Goal: Information Seeking & Learning: Learn about a topic

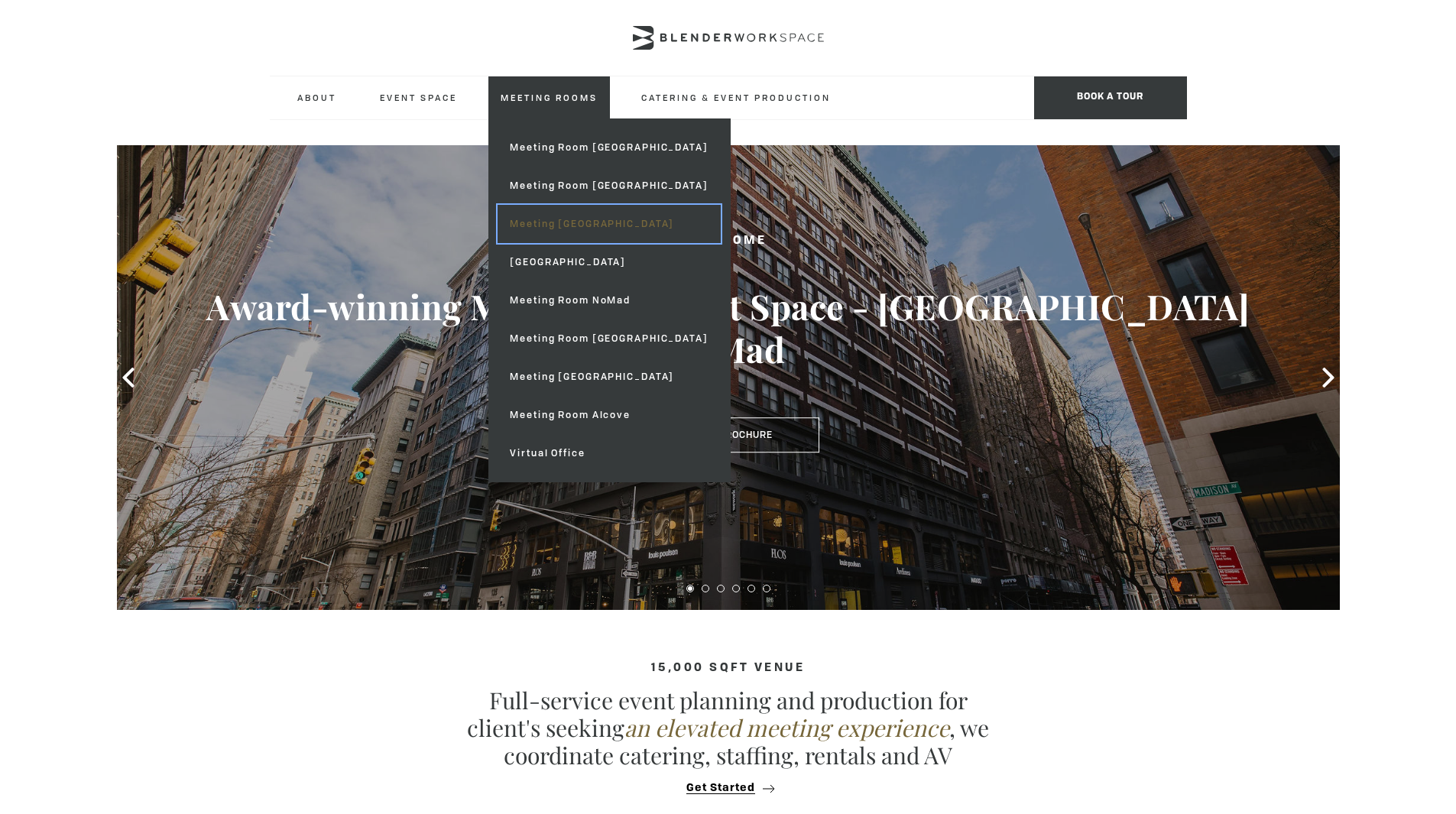
click at [565, 225] on link "Meeting [GEOGRAPHIC_DATA]" at bounding box center [609, 223] width 222 height 38
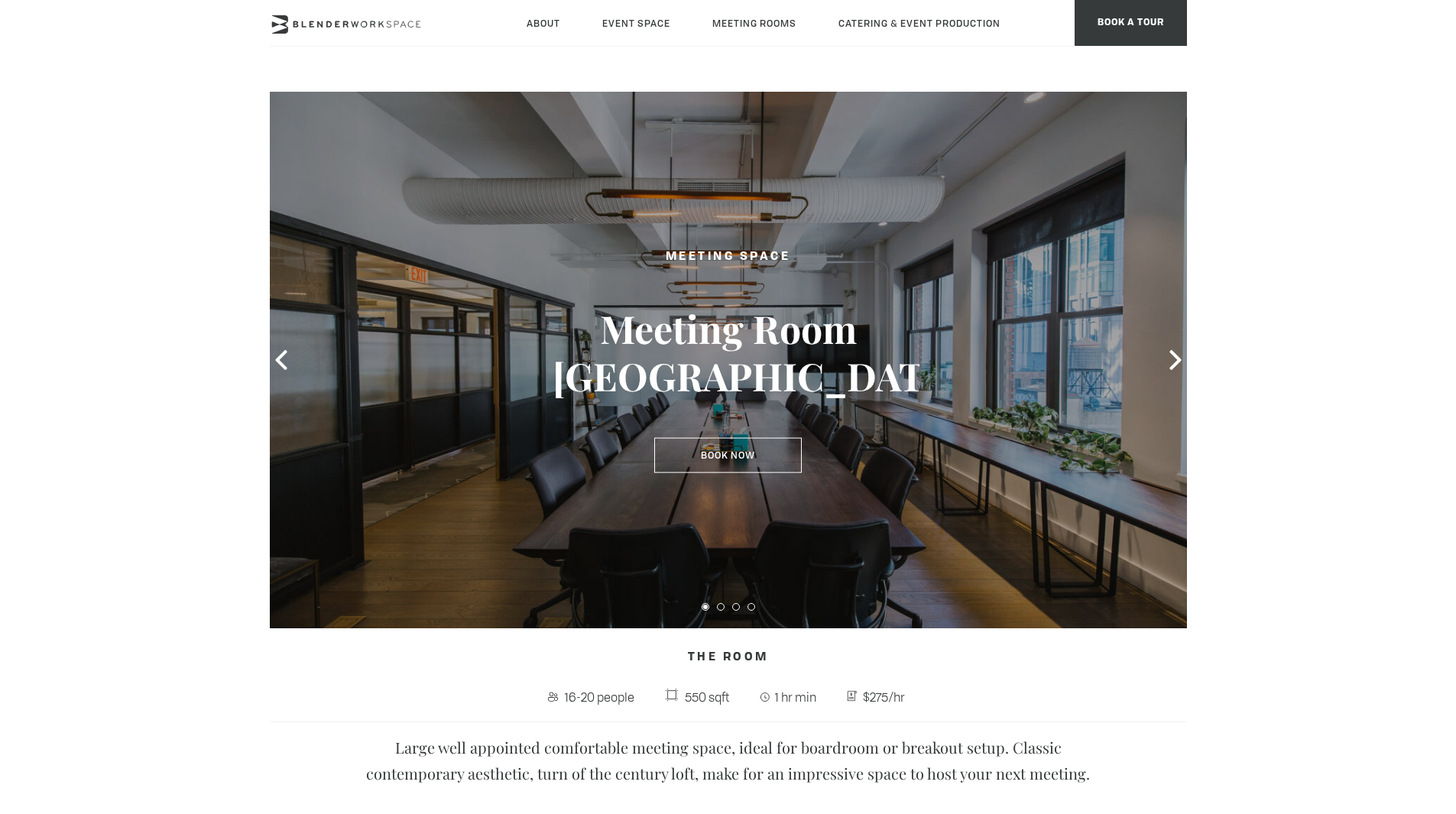
scroll to position [1, 0]
click at [1170, 350] on icon at bounding box center [1175, 359] width 20 height 20
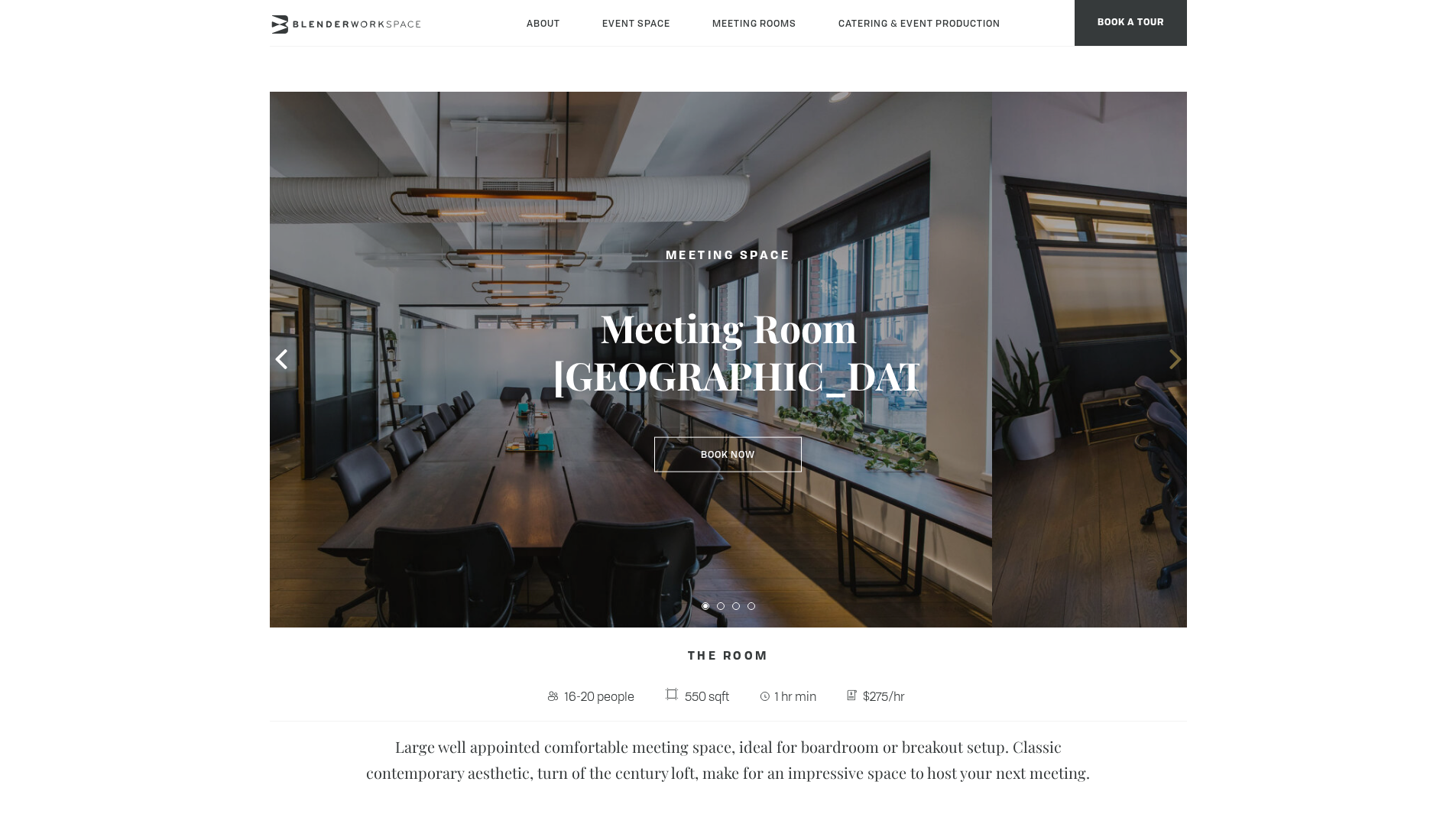
click at [1170, 350] on icon at bounding box center [1175, 359] width 20 height 20
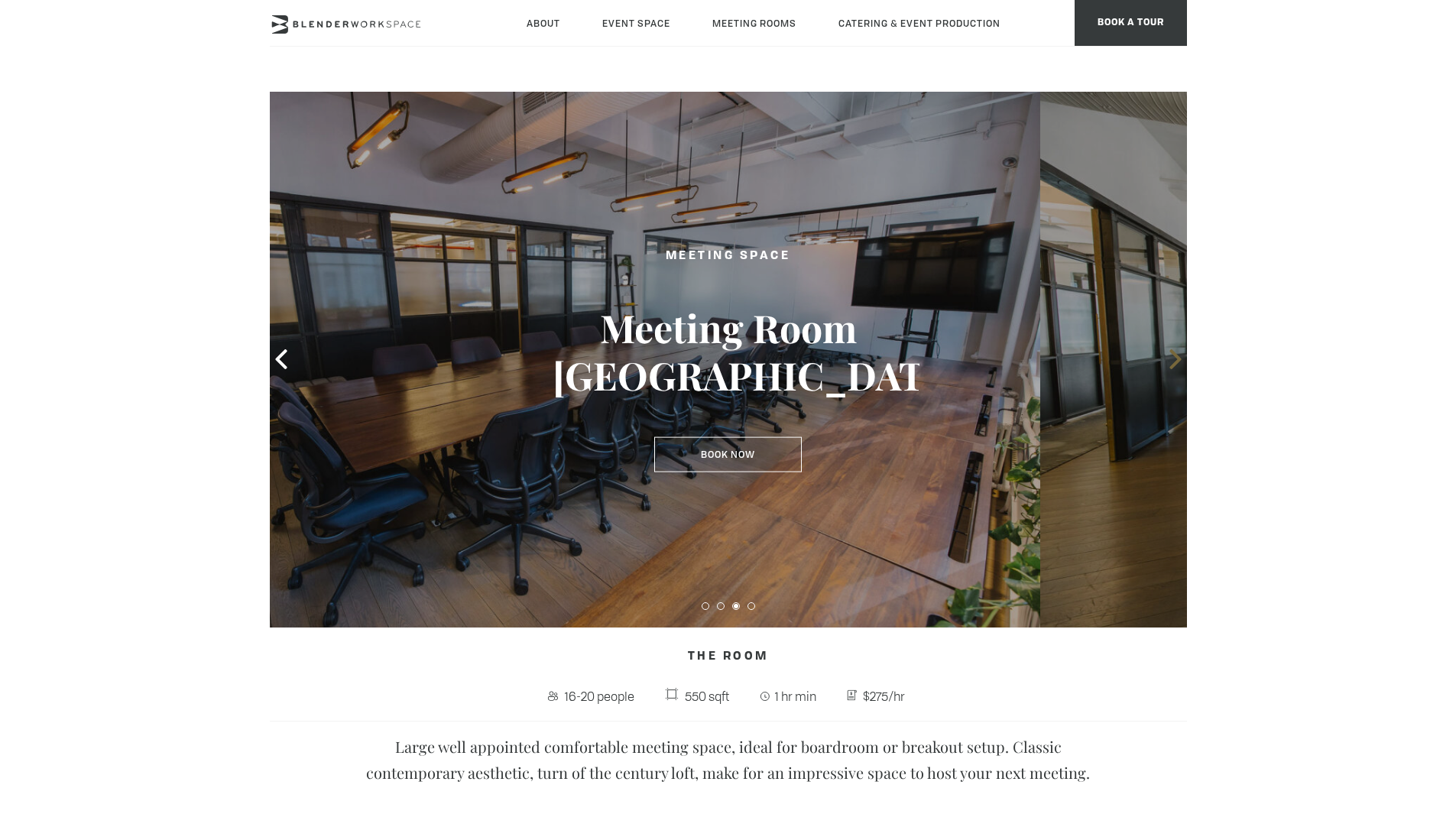
click at [1170, 350] on icon at bounding box center [1175, 359] width 20 height 20
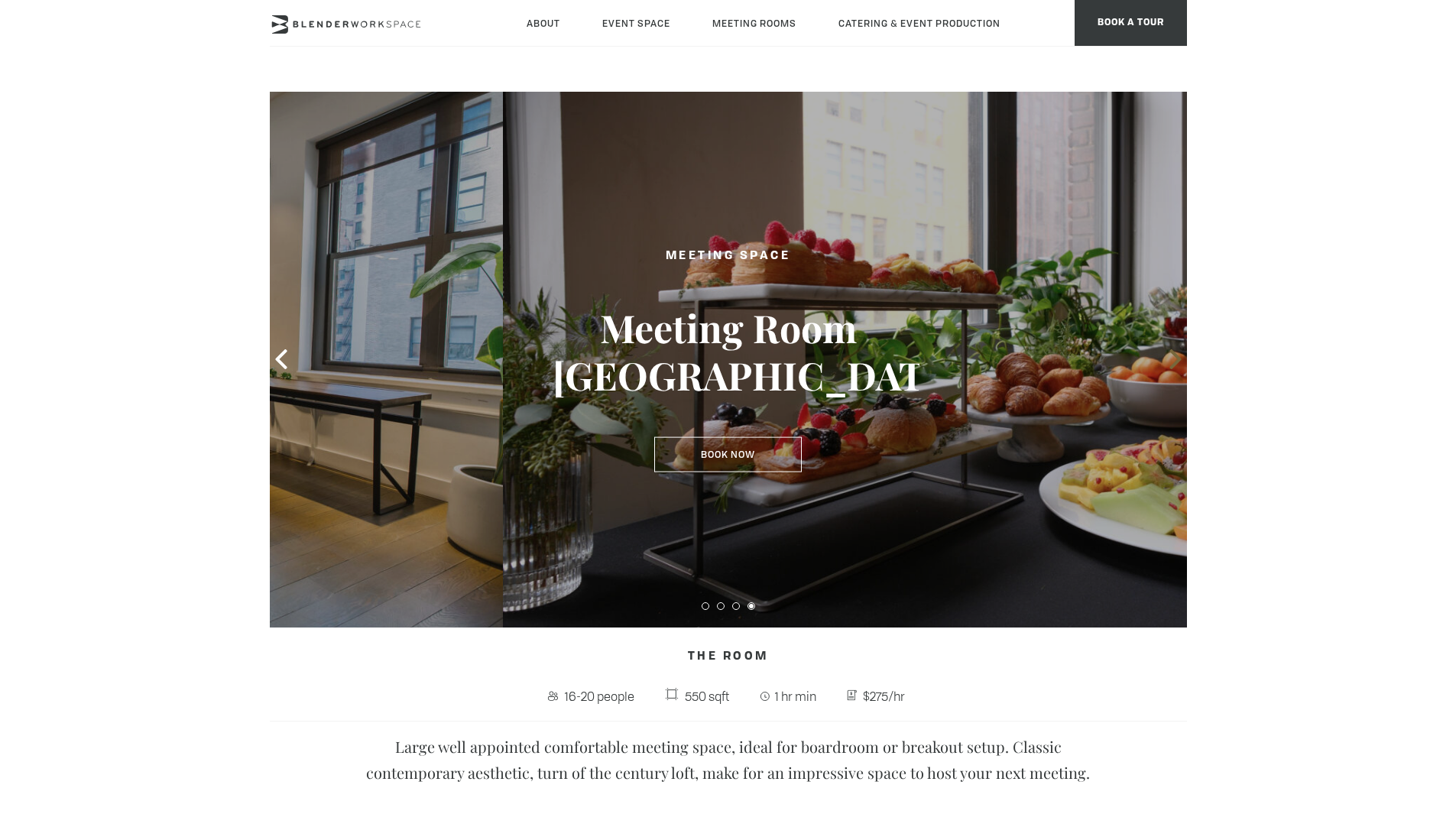
click at [1170, 350] on icon at bounding box center [1175, 359] width 20 height 20
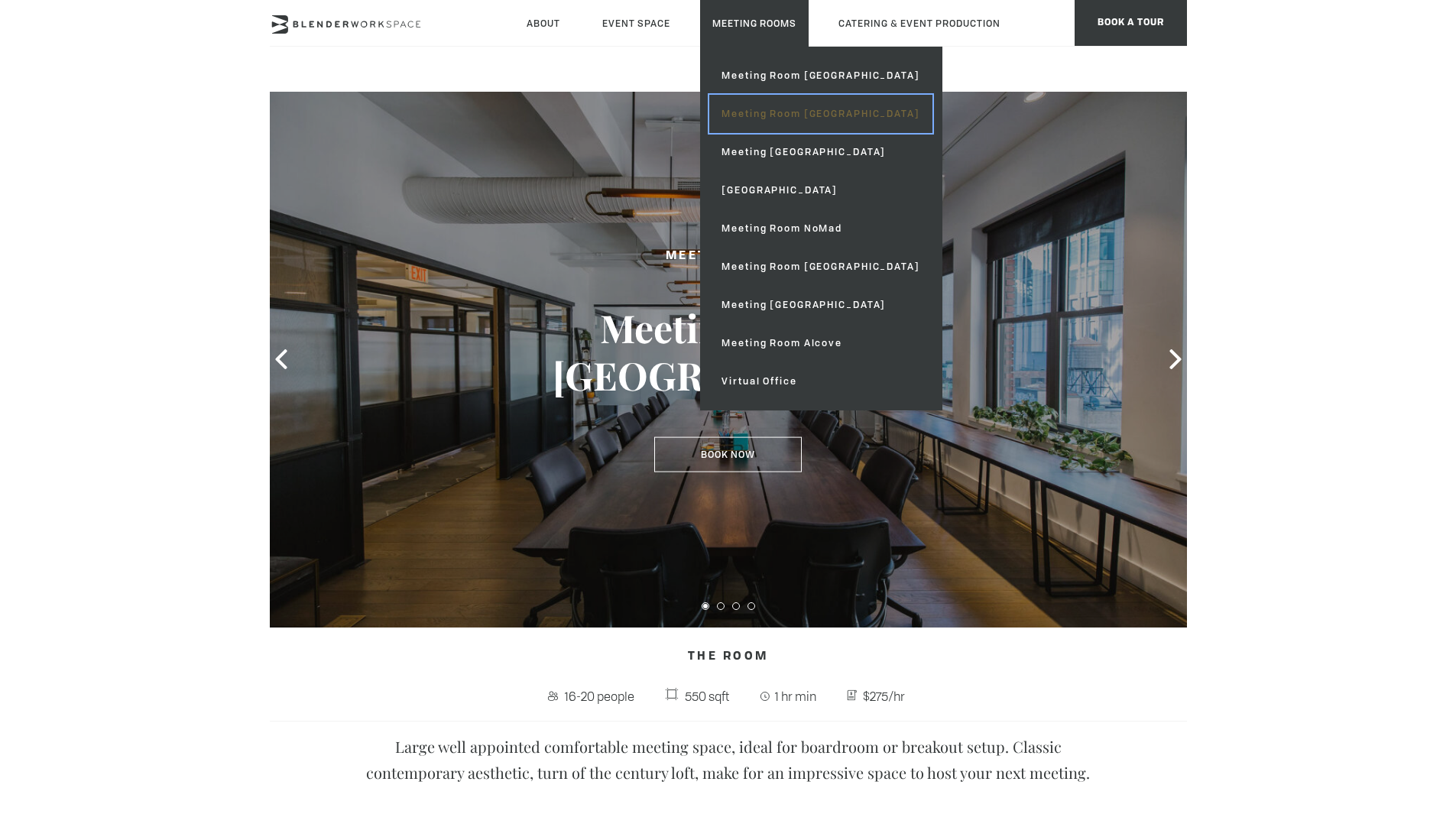
click at [787, 103] on link "Meeting Room [GEOGRAPHIC_DATA]" at bounding box center [820, 113] width 222 height 38
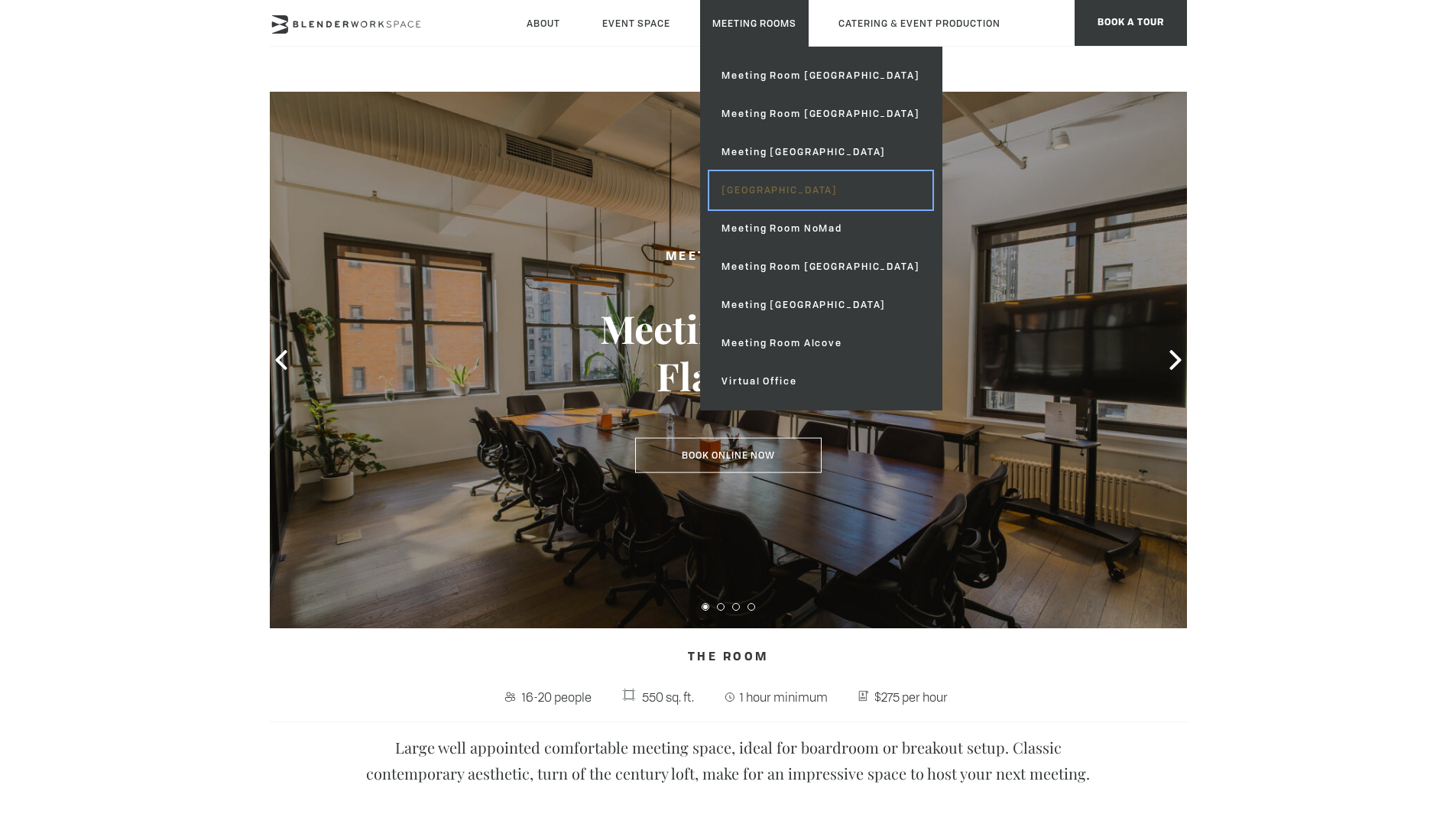
click at [788, 204] on link "[GEOGRAPHIC_DATA]" at bounding box center [820, 190] width 222 height 38
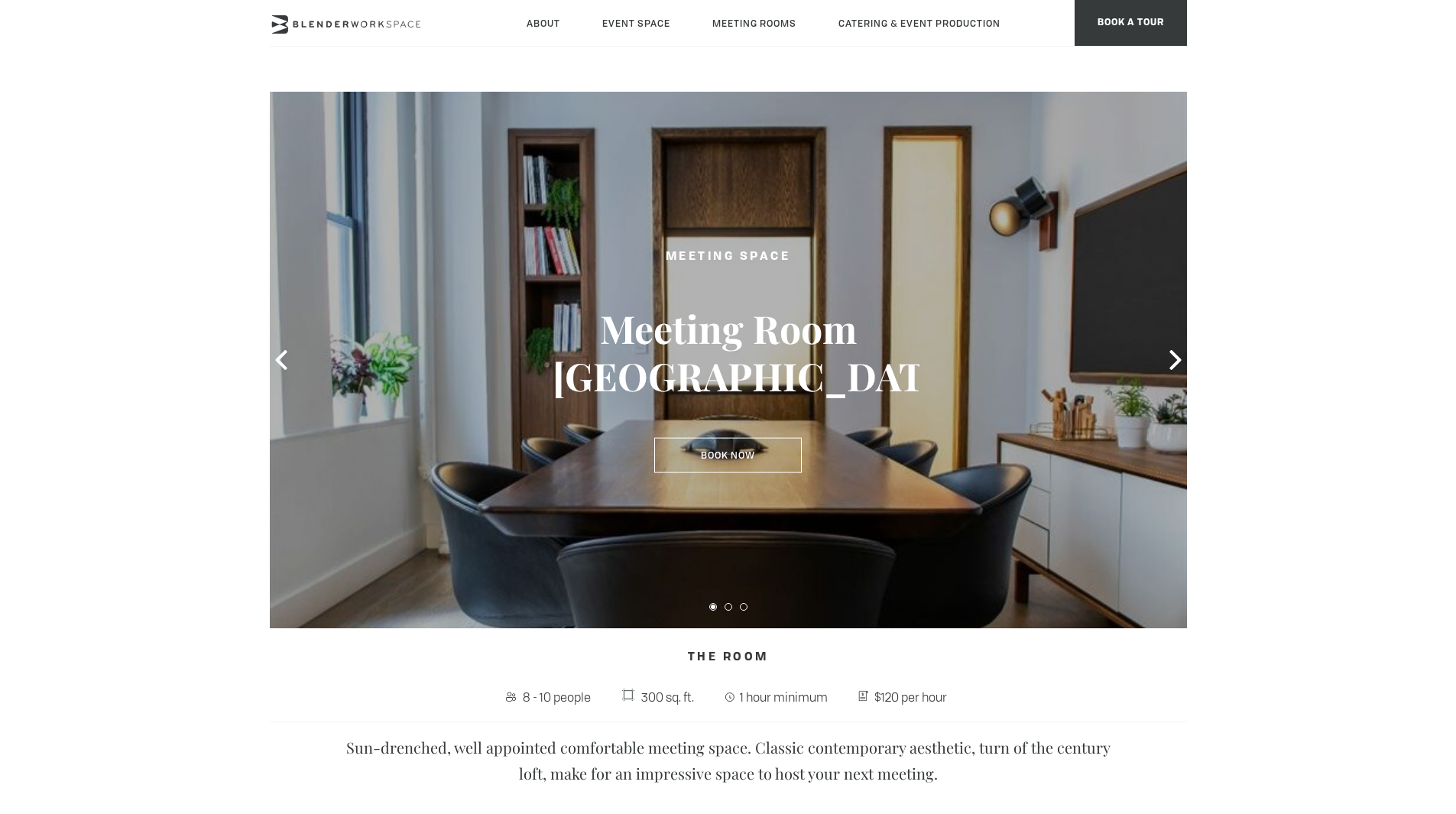
click at [907, 293] on div "Meeting Space Meeting Room Park South Book Now Book Now" at bounding box center [728, 360] width 382 height 256
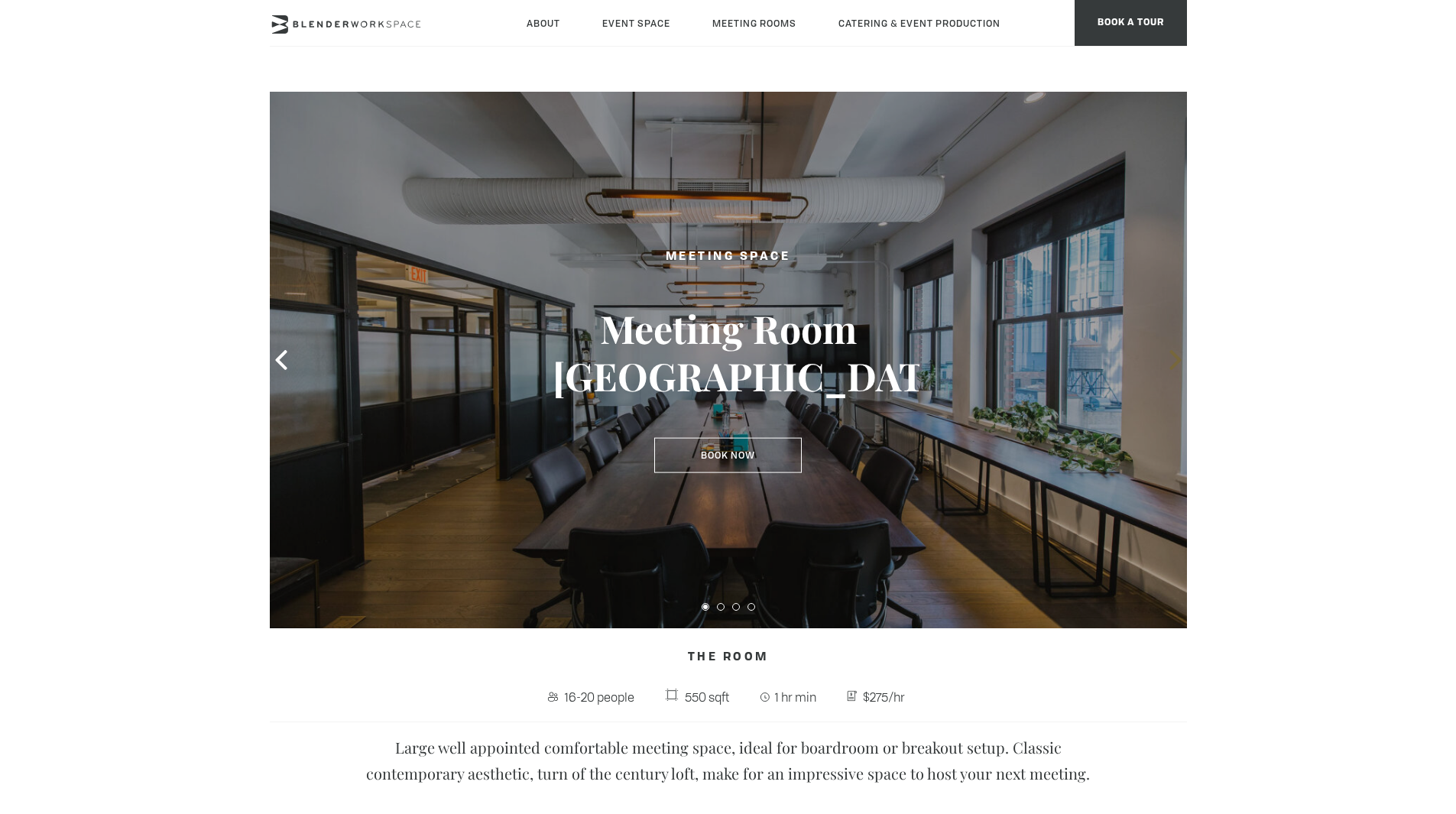
click at [1178, 357] on icon at bounding box center [1175, 360] width 12 height 20
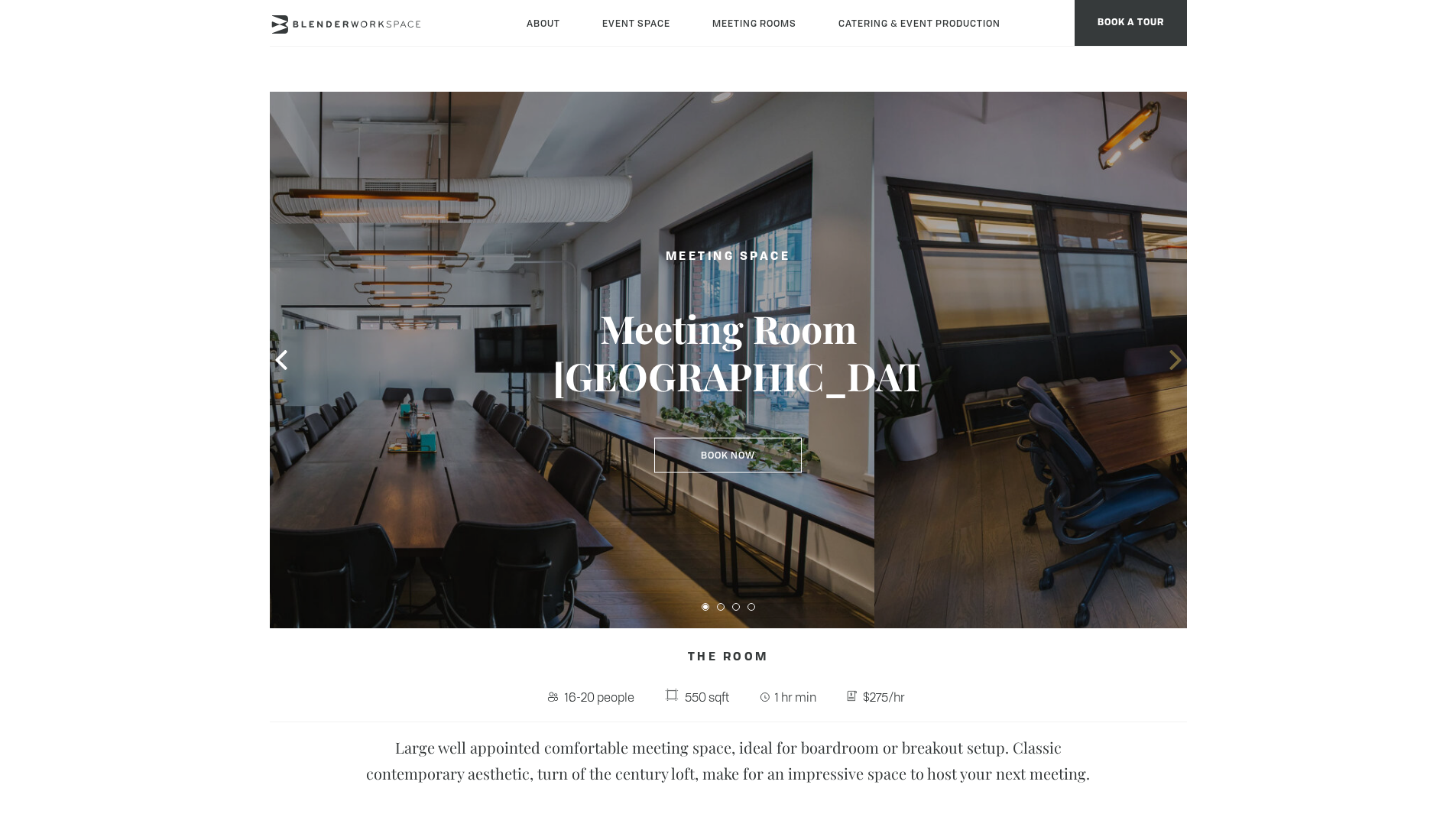
click at [1178, 357] on icon at bounding box center [1175, 360] width 12 height 20
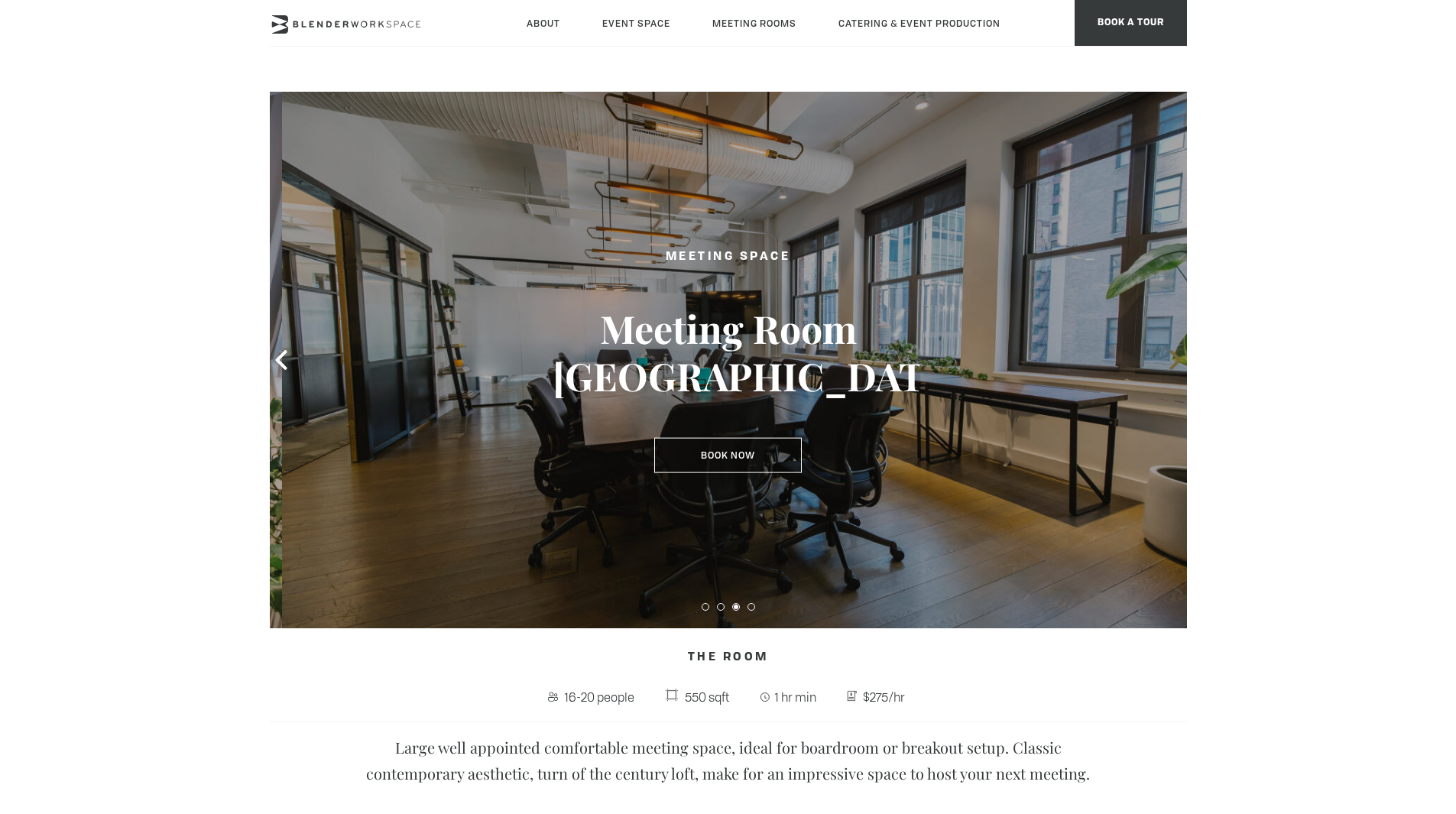
click at [1178, 357] on icon at bounding box center [1175, 360] width 12 height 20
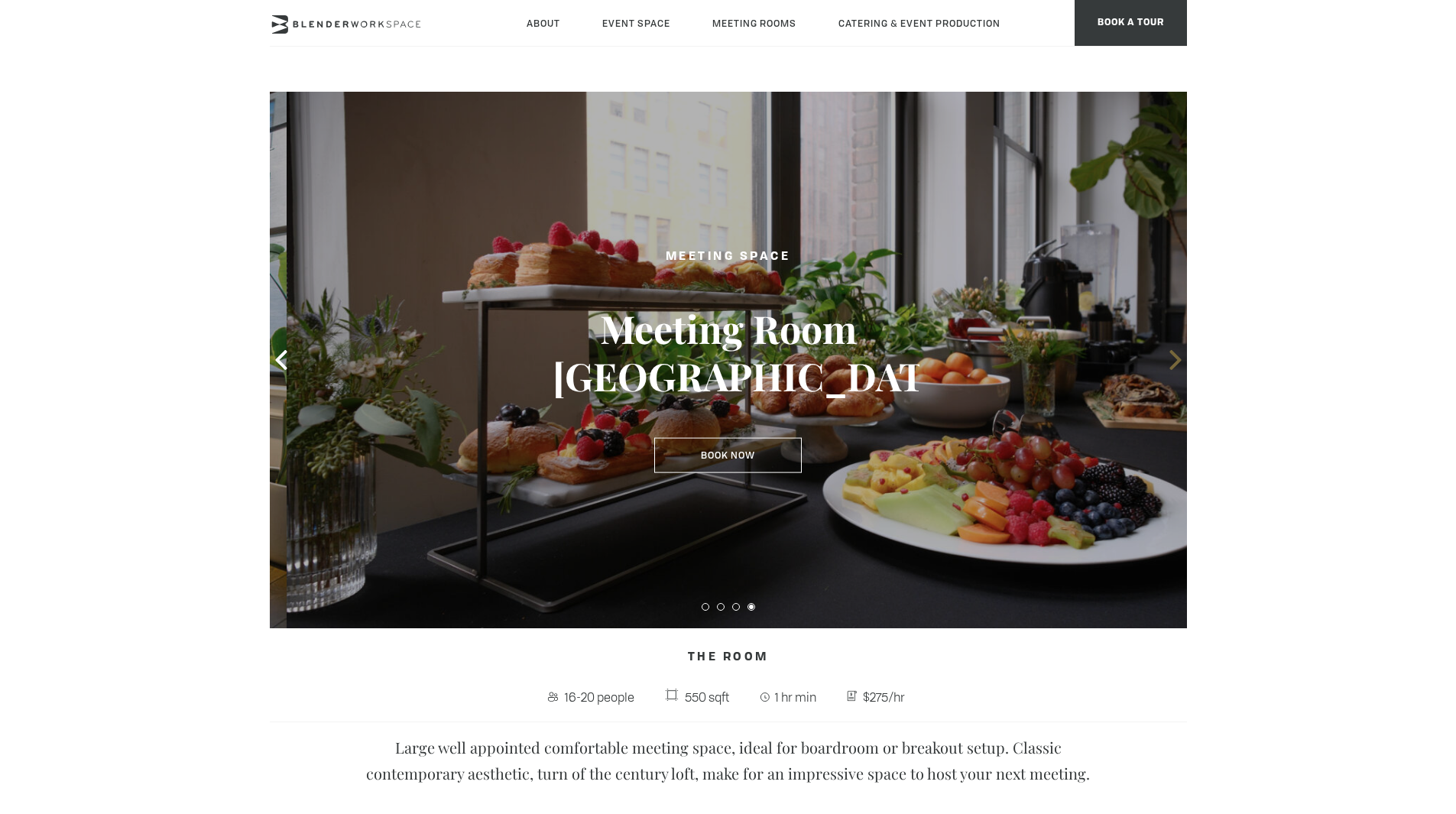
click at [1178, 357] on icon at bounding box center [1175, 360] width 12 height 20
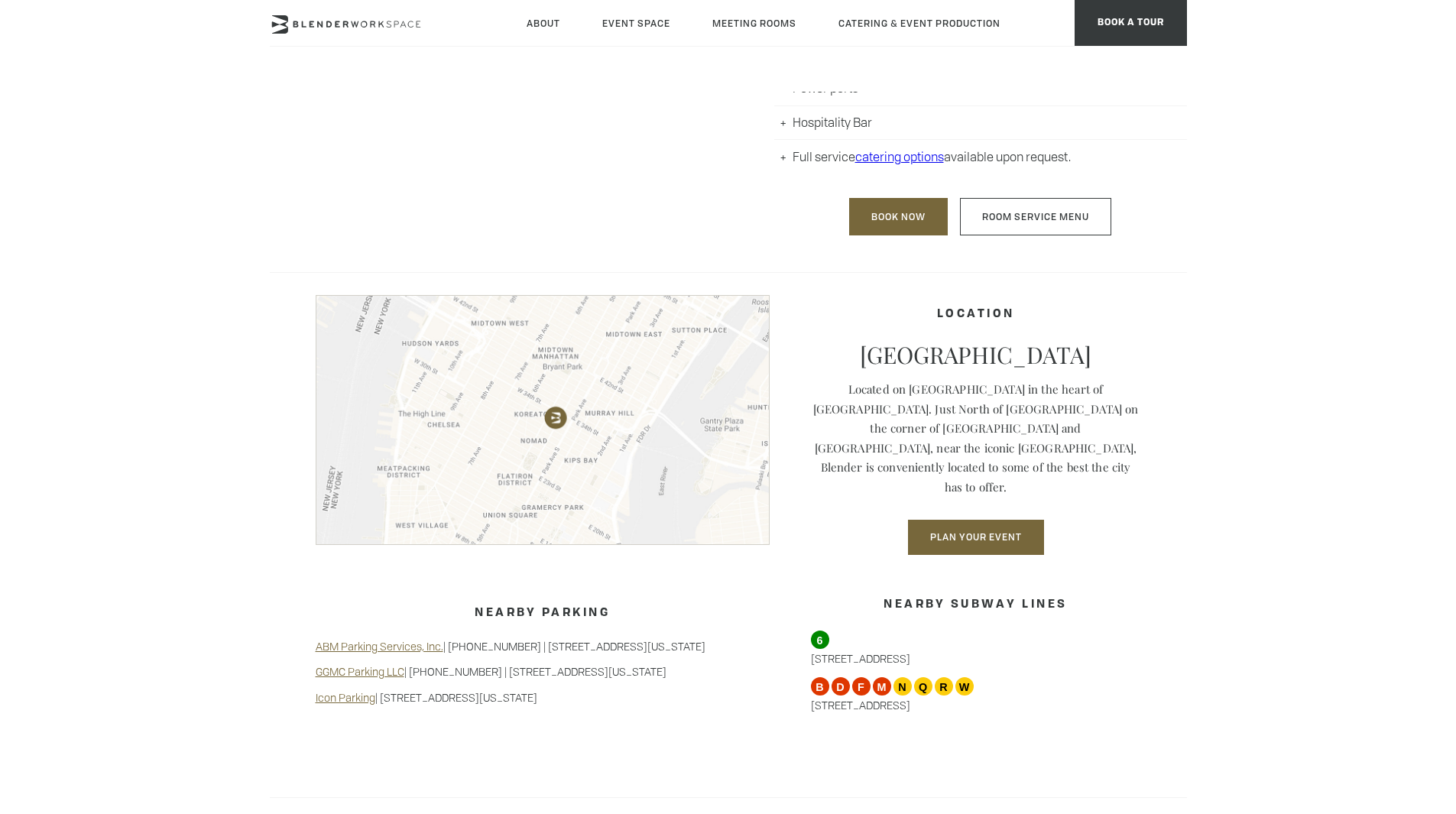
scroll to position [997, 0]
